Goal: Navigation & Orientation: Find specific page/section

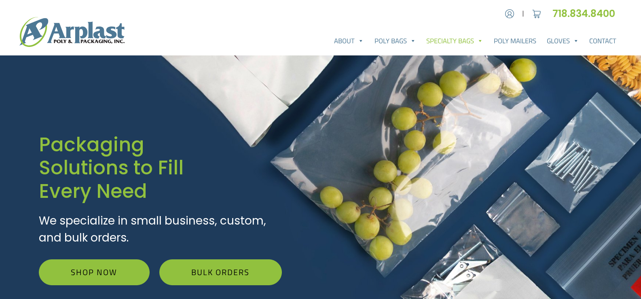
click at [461, 40] on link "Specialty Bags" at bounding box center [454, 41] width 67 height 16
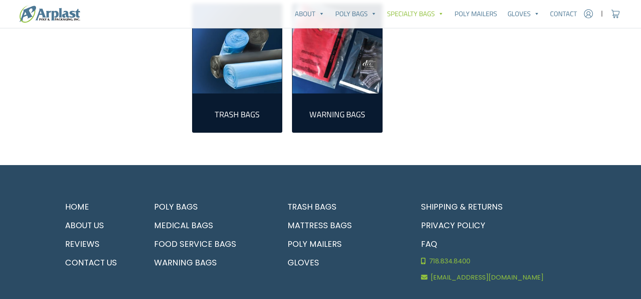
scroll to position [466, 0]
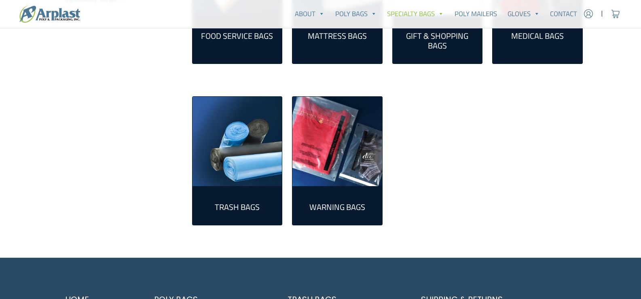
scroll to position [305, 0]
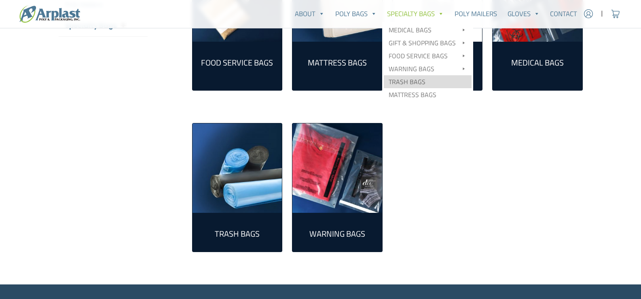
click at [419, 82] on link "Trash Bags" at bounding box center [427, 81] width 88 height 13
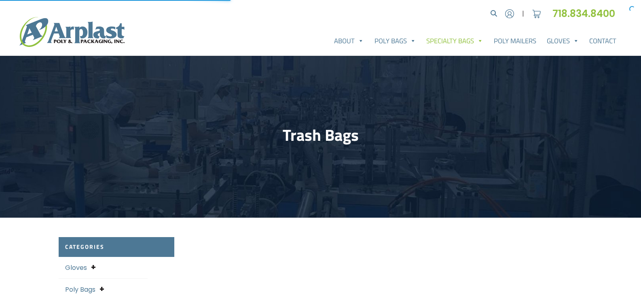
select select "25"
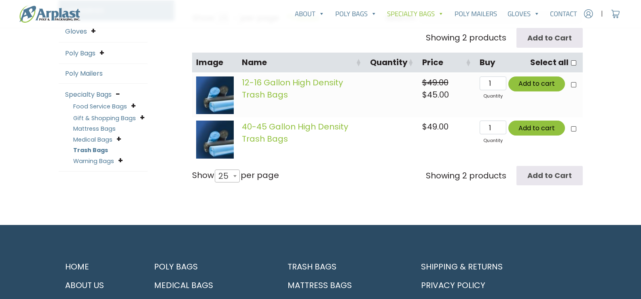
scroll to position [242, 0]
